Goal: Task Accomplishment & Management: Complete application form

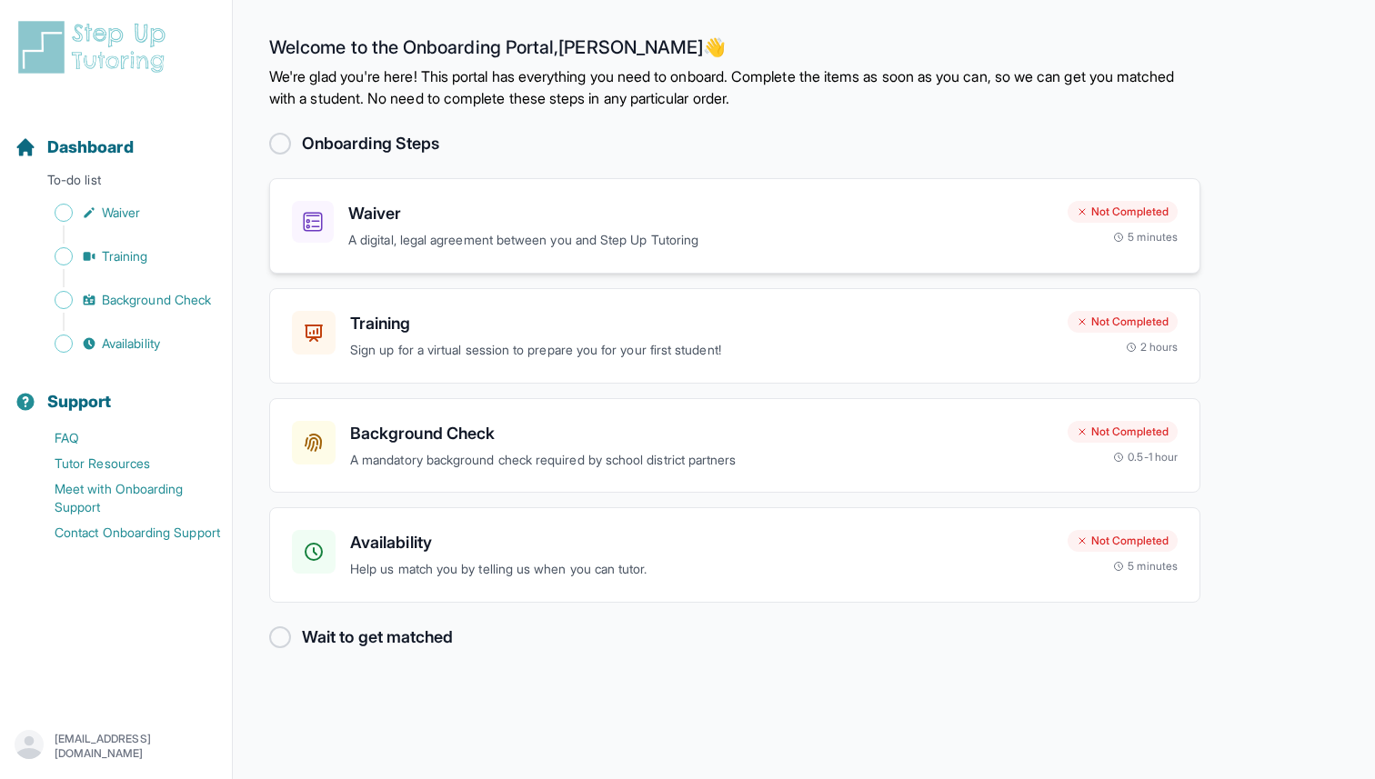
click at [1079, 246] on div "Waiver A digital, legal agreement between you and Step Up Tutoring Not Complete…" at bounding box center [735, 226] width 886 height 50
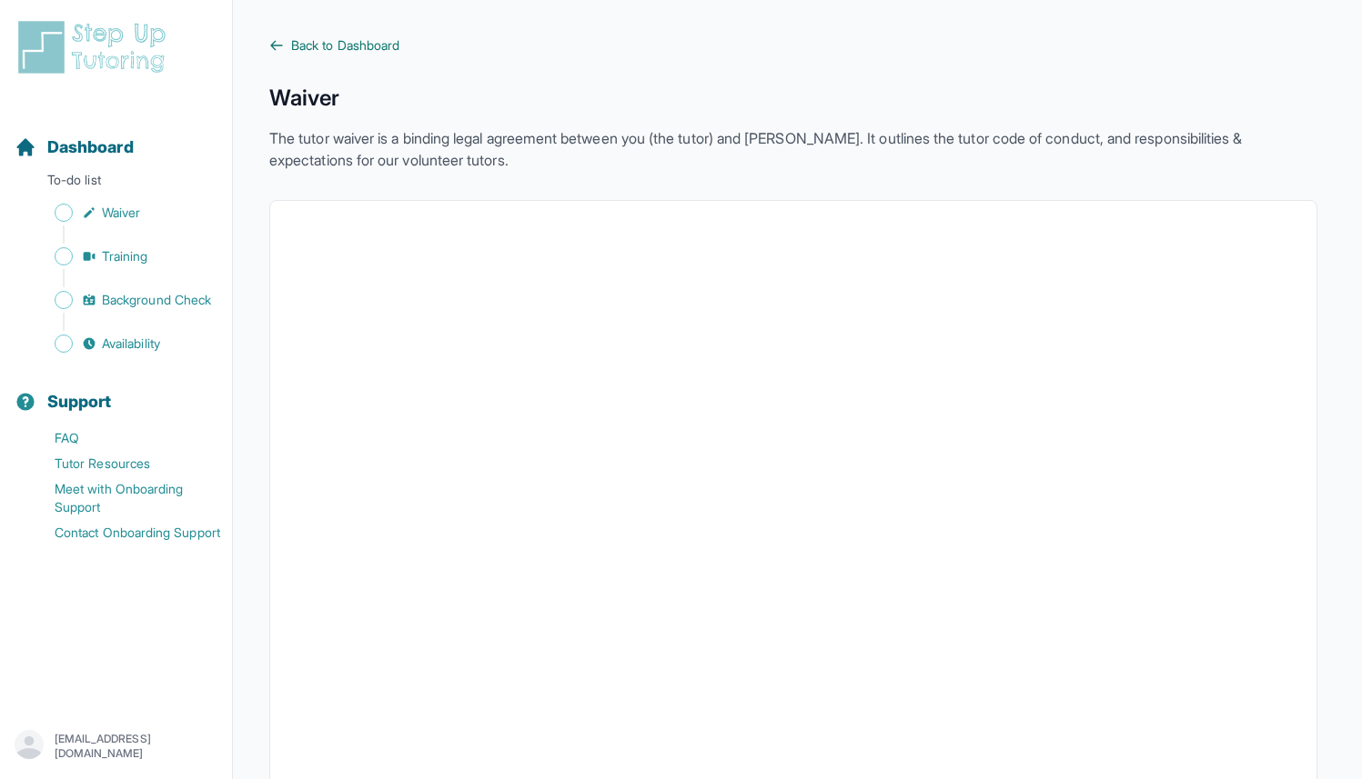
click at [377, 45] on span "Back to Dashboard" at bounding box center [345, 45] width 108 height 18
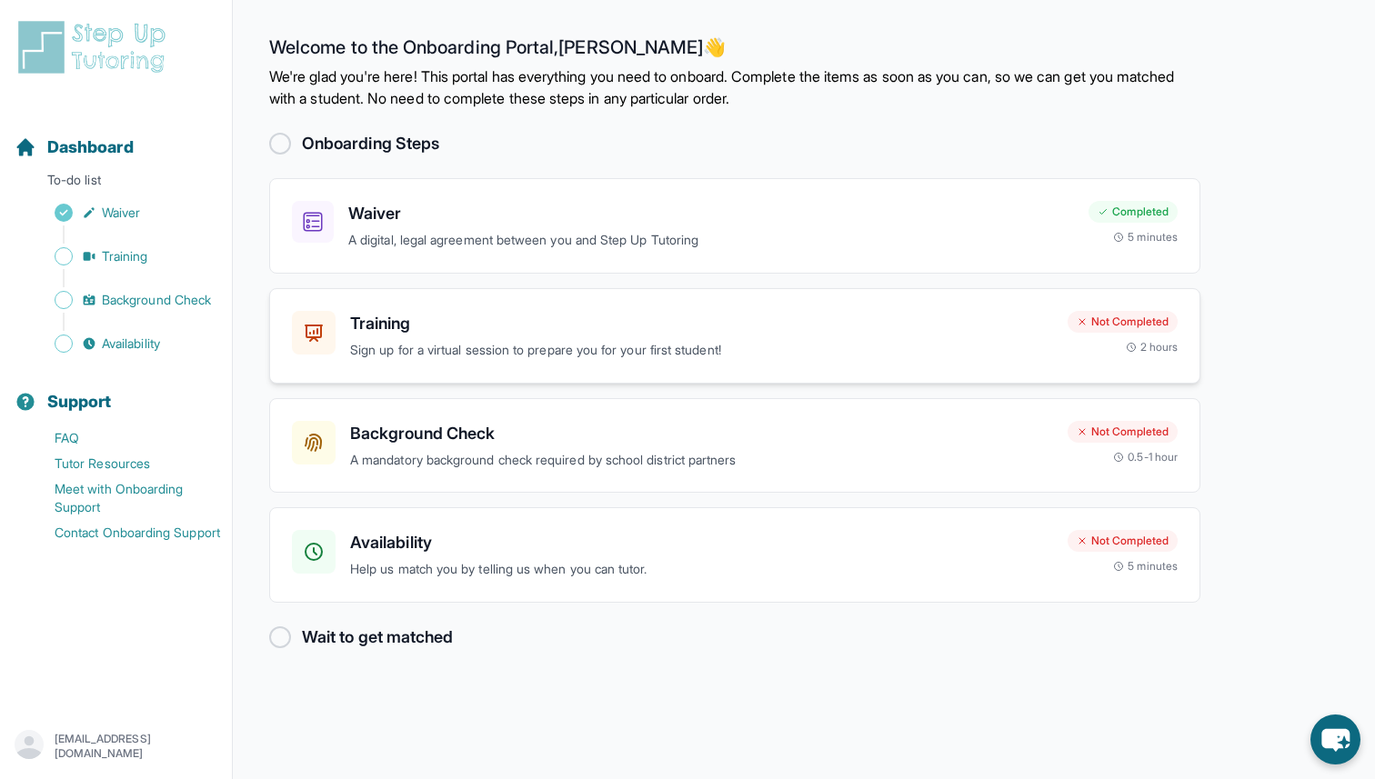
click at [434, 327] on h3 "Training" at bounding box center [701, 323] width 703 height 25
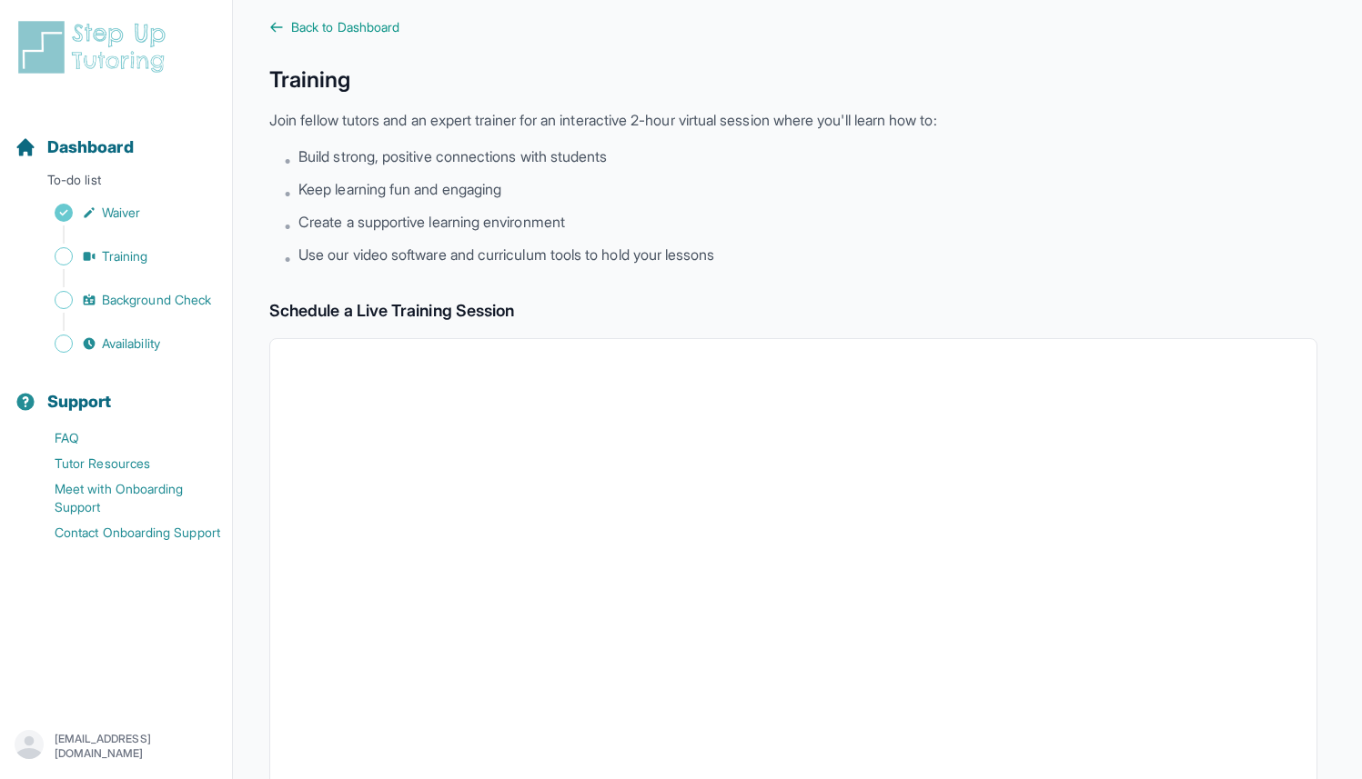
scroll to position [27, 0]
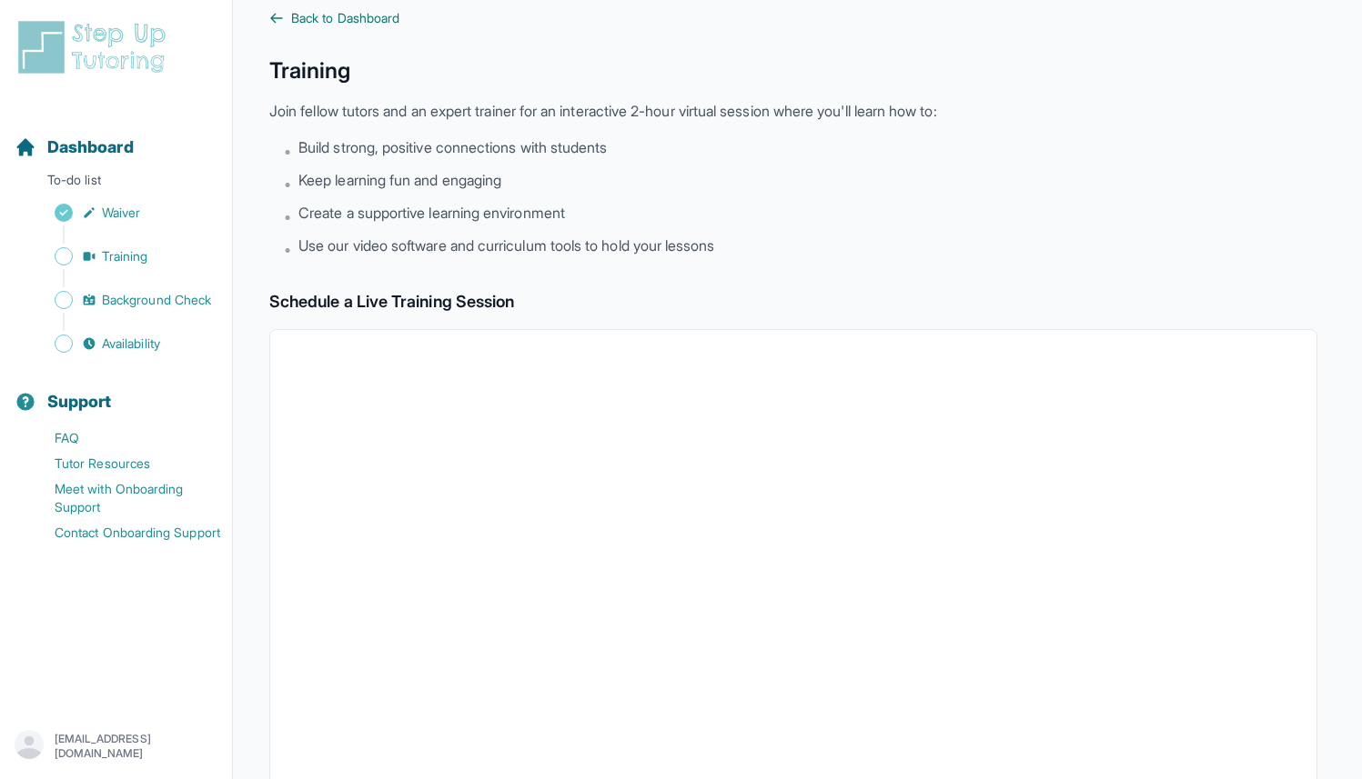
click at [350, 23] on span "Back to Dashboard" at bounding box center [345, 18] width 108 height 18
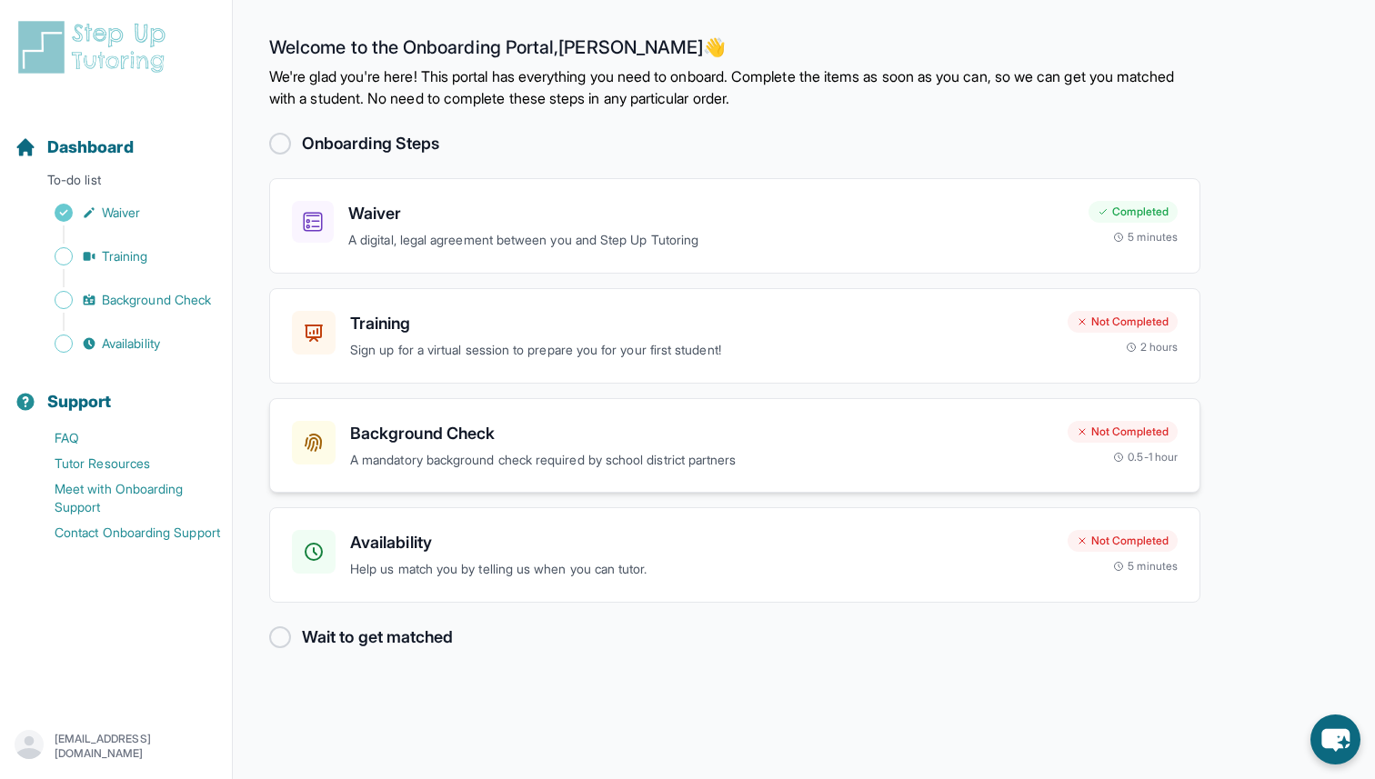
click at [407, 460] on p "A mandatory background check required by school district partners" at bounding box center [701, 460] width 703 height 21
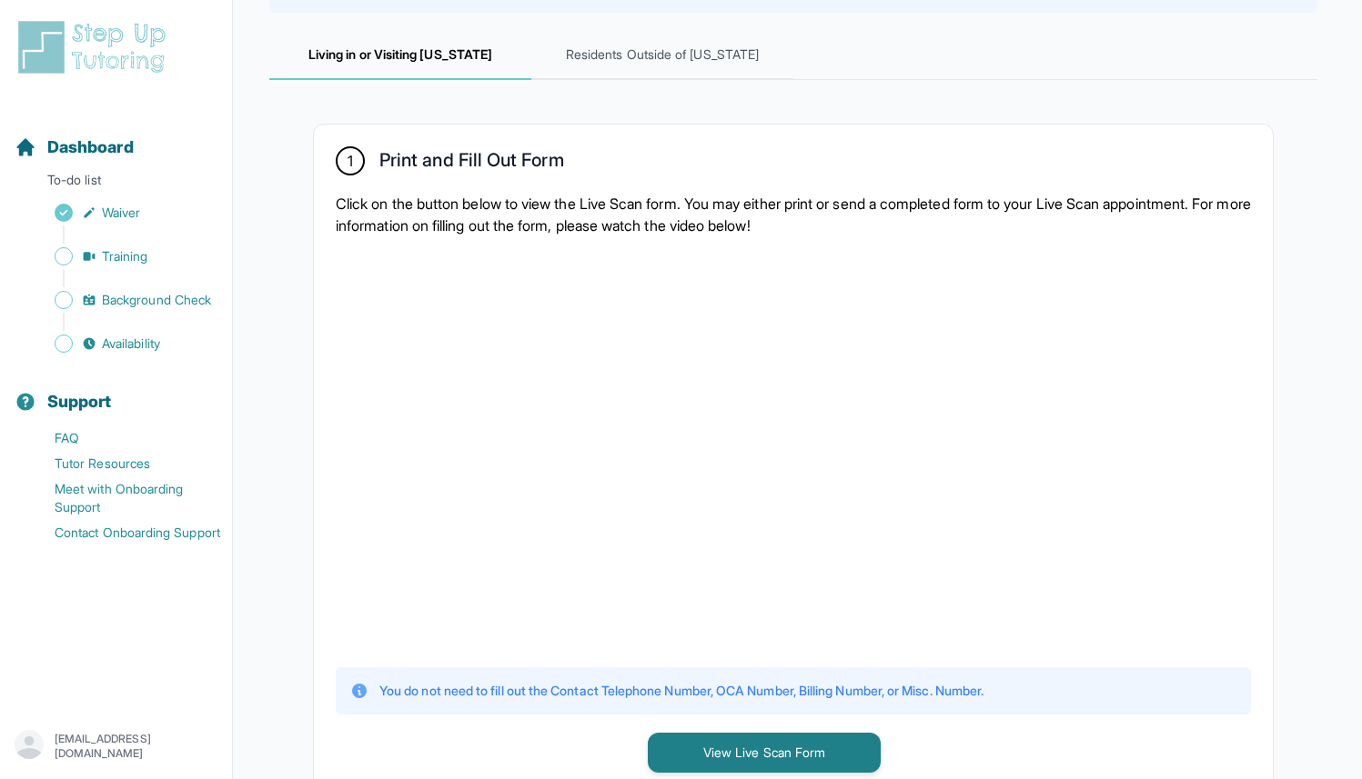
scroll to position [231, 0]
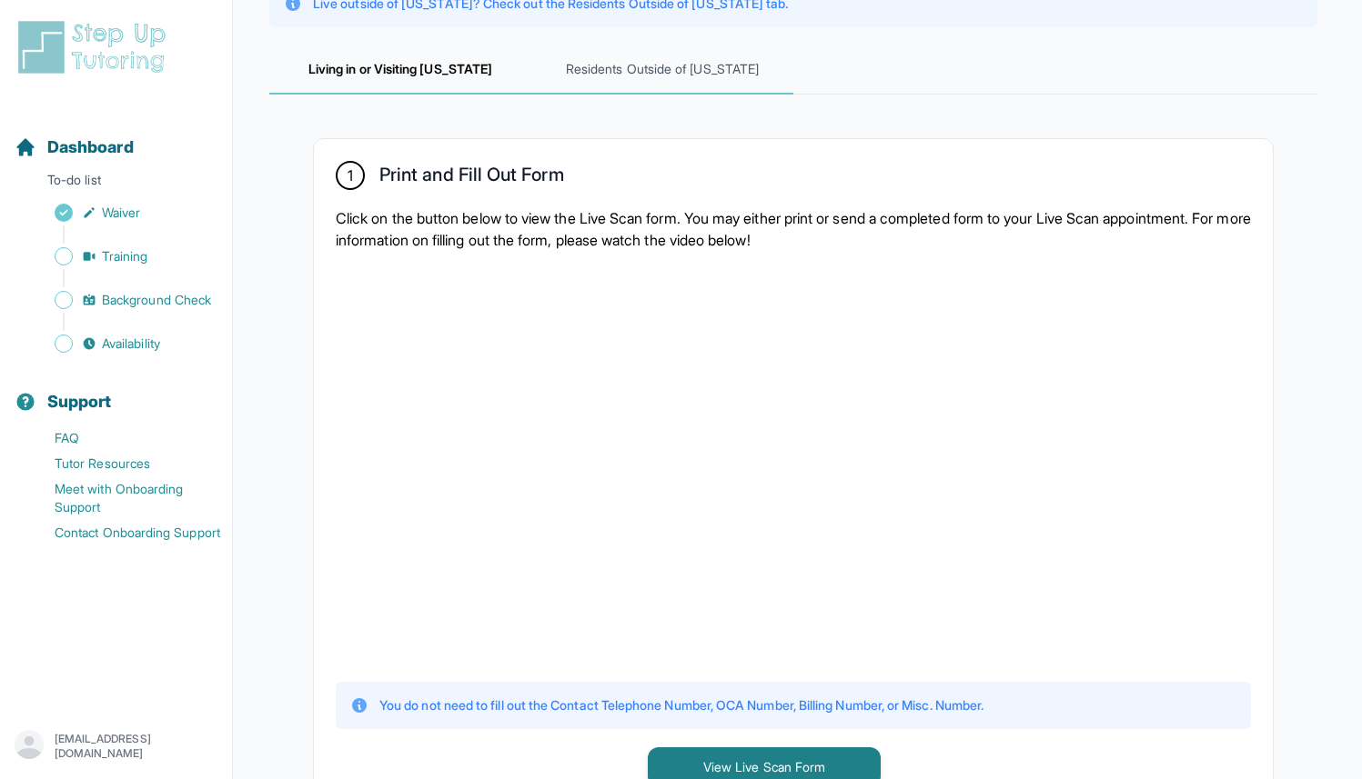
click at [685, 75] on span "Residents Outside of [US_STATE]" at bounding box center [662, 69] width 262 height 49
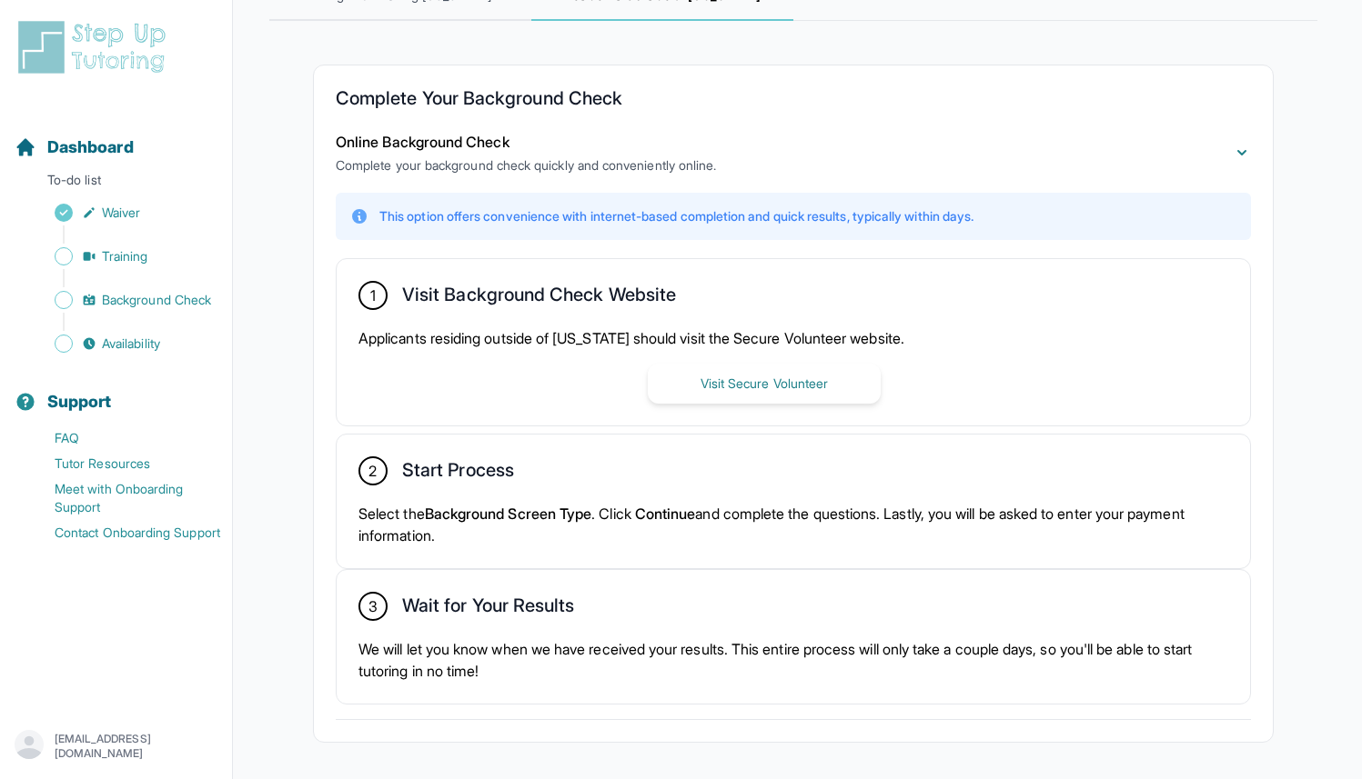
scroll to position [312, 0]
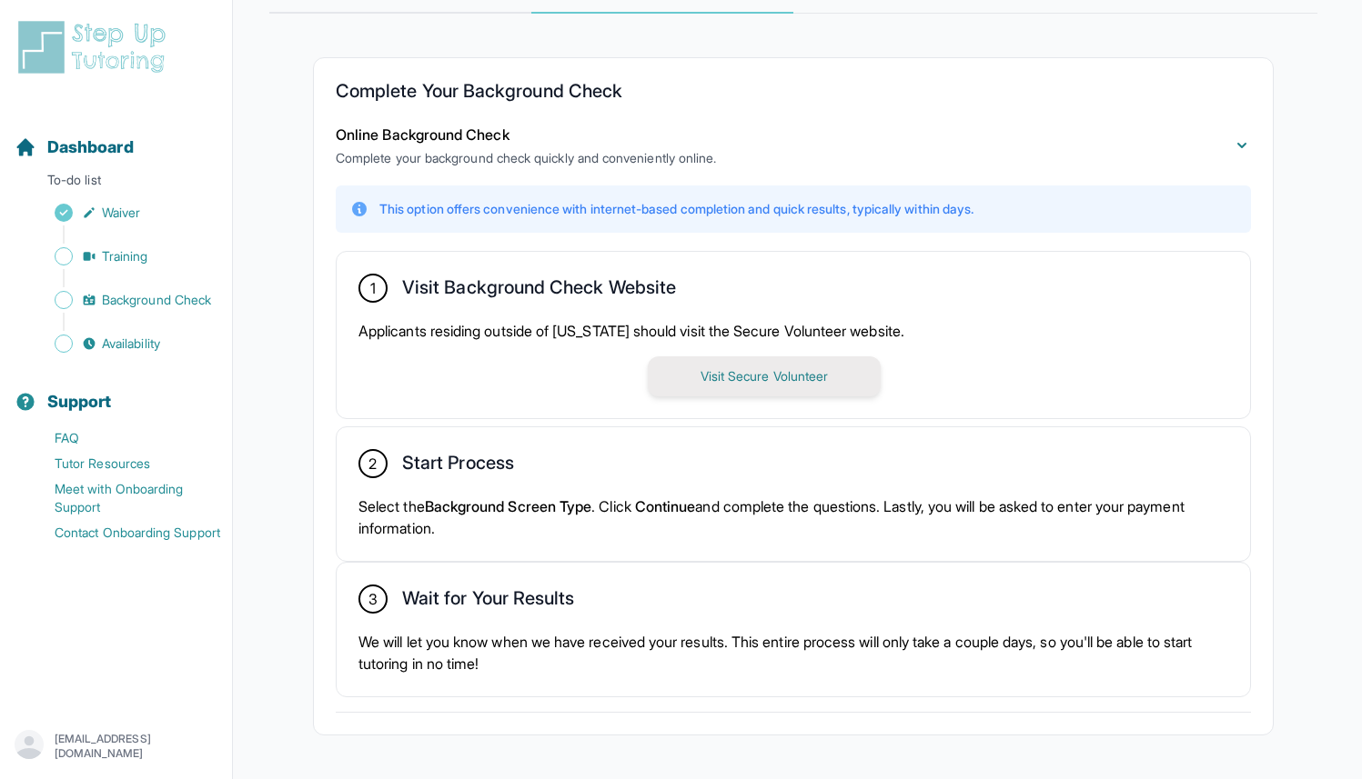
click at [693, 391] on button "Visit Secure Volunteer" at bounding box center [764, 377] width 233 height 40
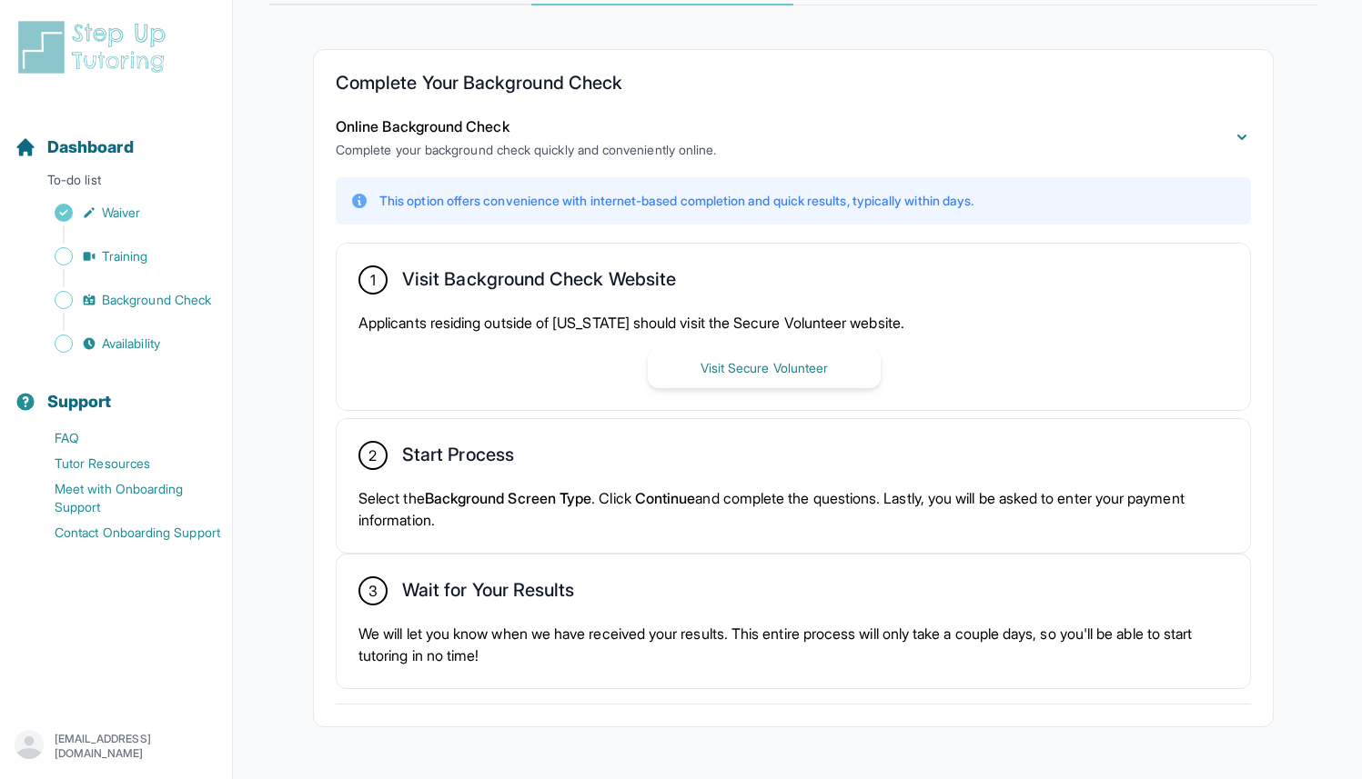
scroll to position [319, 0]
click at [100, 338] on link "Availability" at bounding box center [123, 343] width 217 height 25
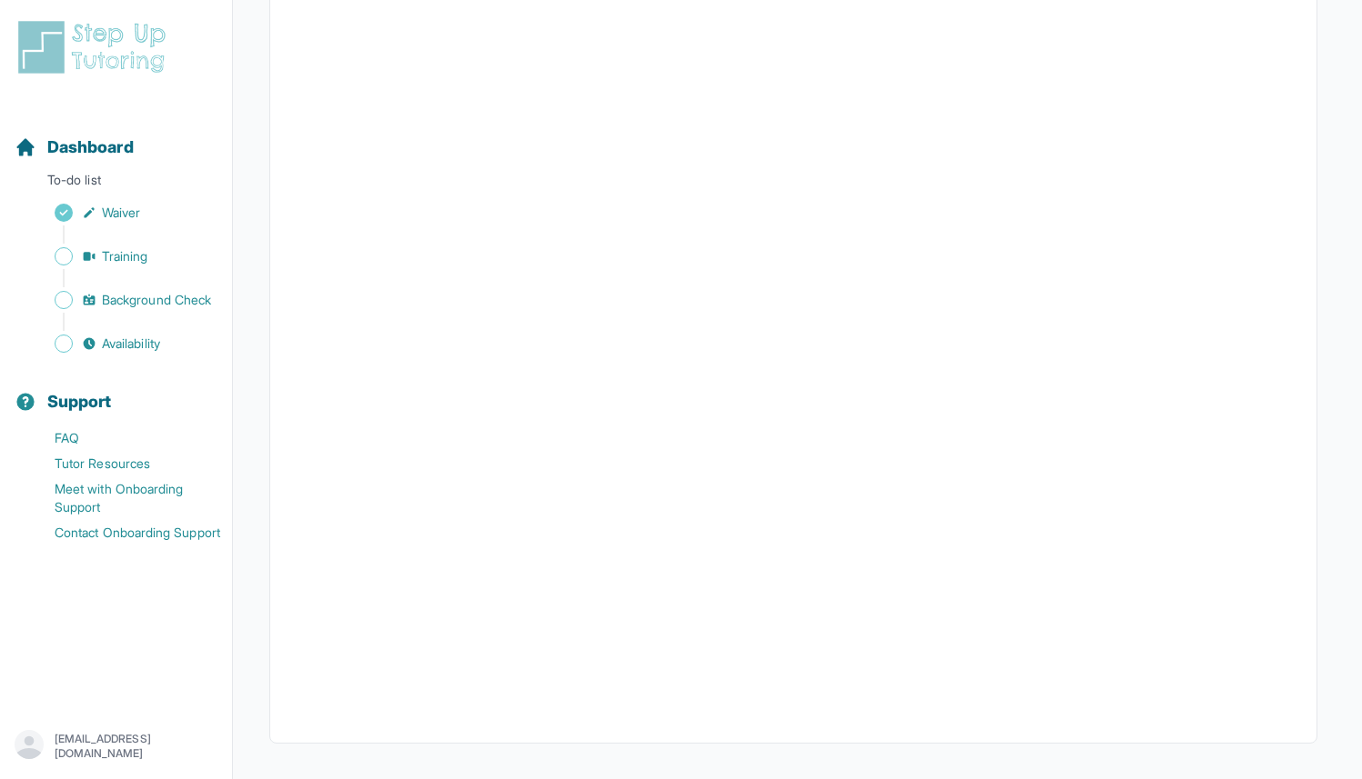
scroll to position [277, 0]
click at [101, 152] on span "Dashboard" at bounding box center [90, 147] width 86 height 25
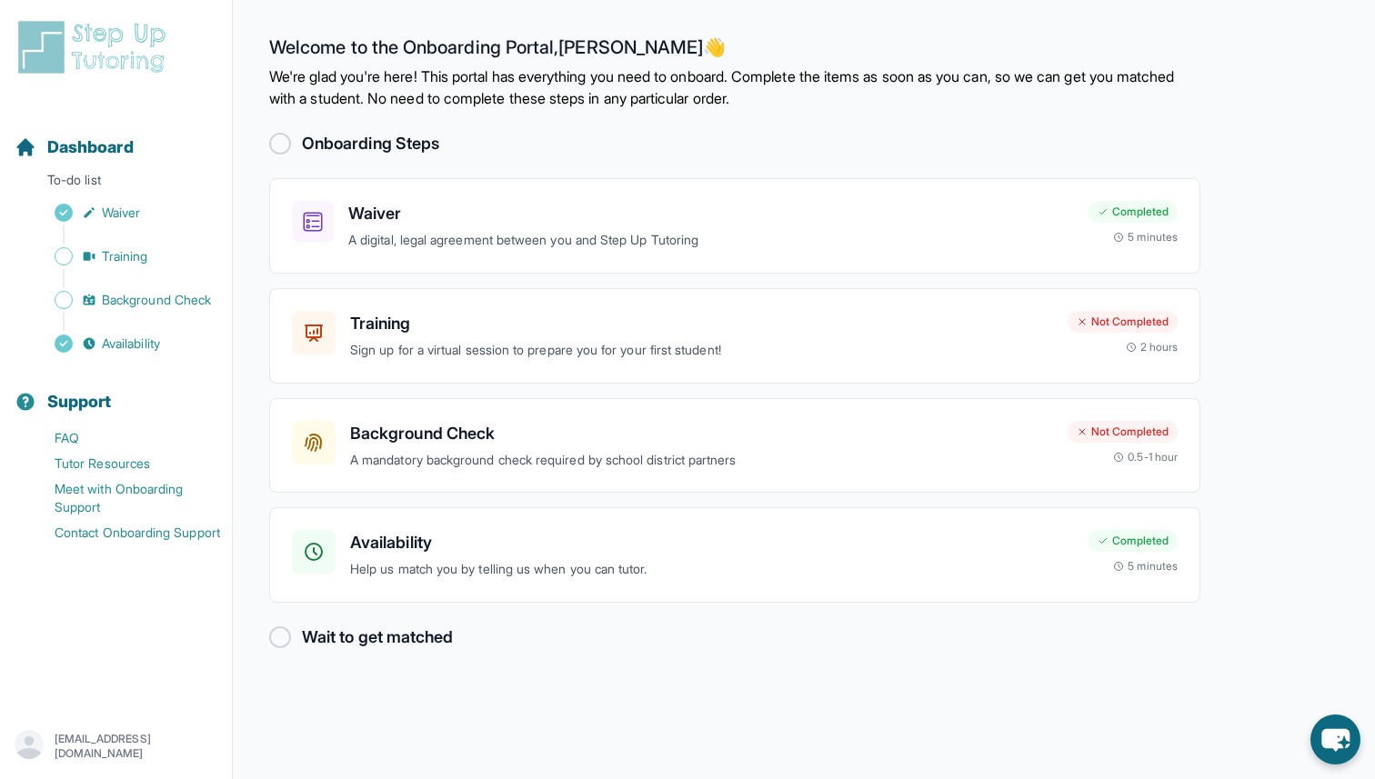
click at [284, 632] on div at bounding box center [280, 638] width 22 height 22
